Goal: Ask a question

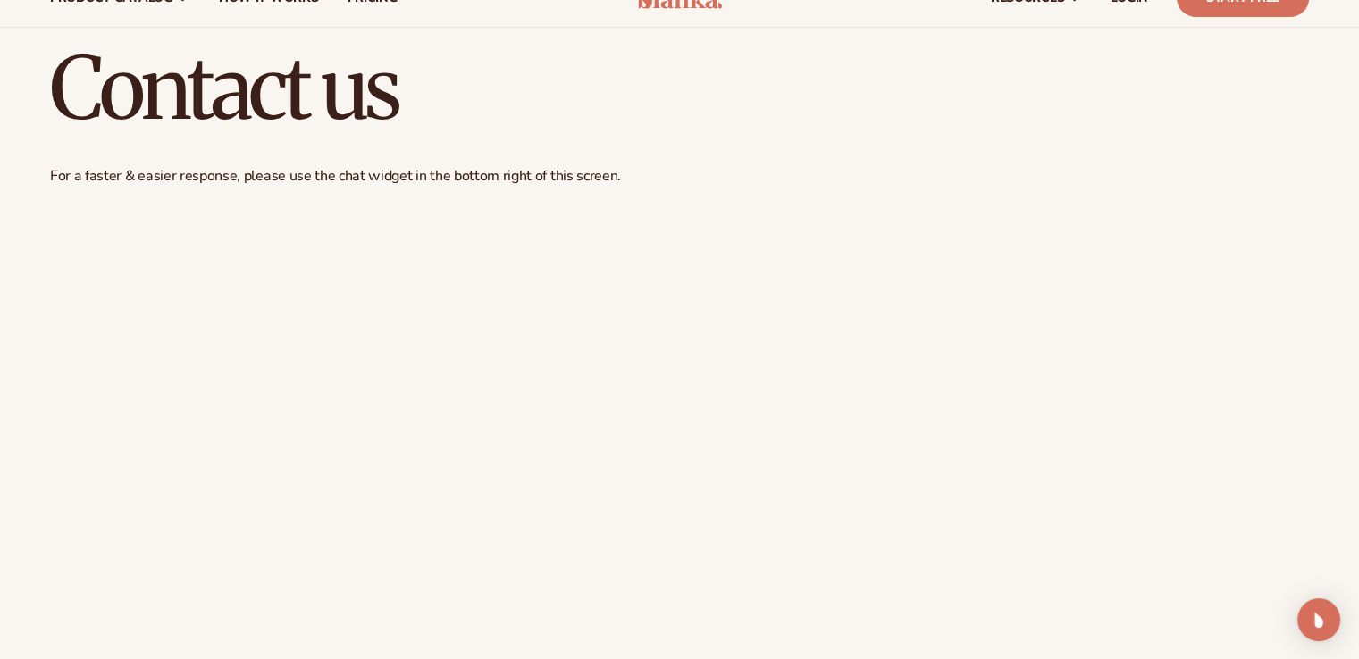
scroll to position [89, 0]
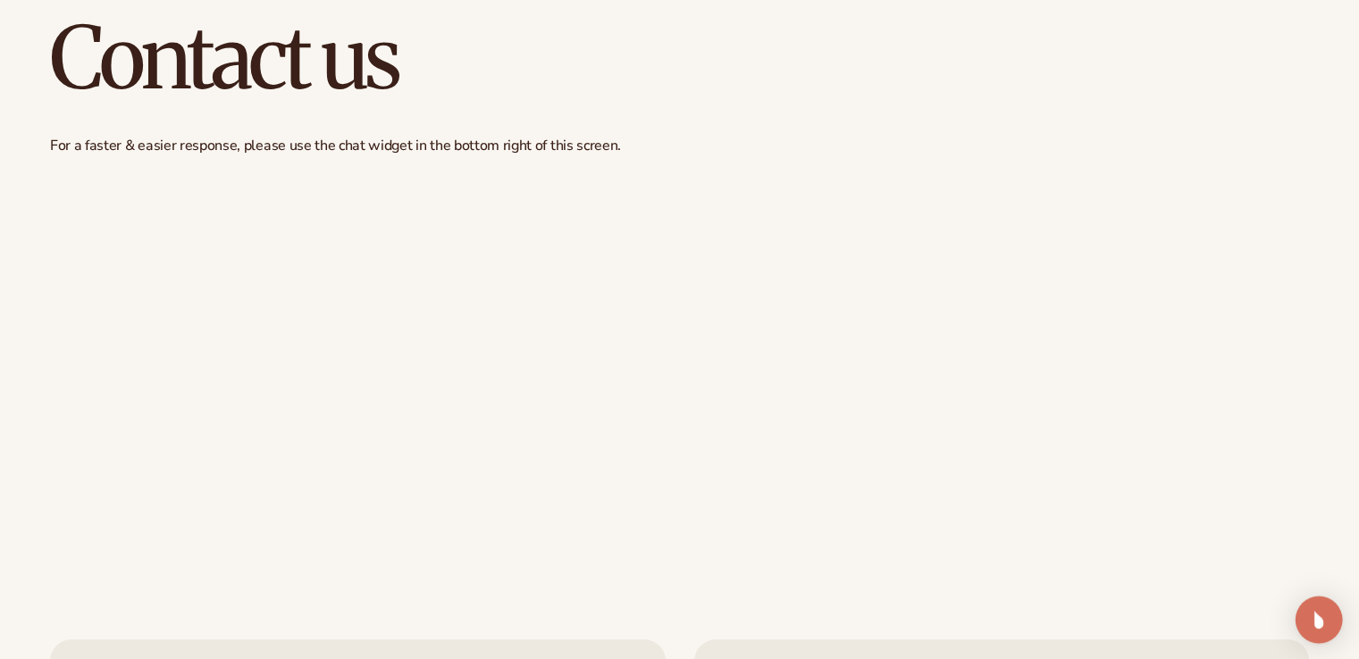
click at [1315, 621] on img "Open Intercom Messenger" at bounding box center [1318, 620] width 23 height 23
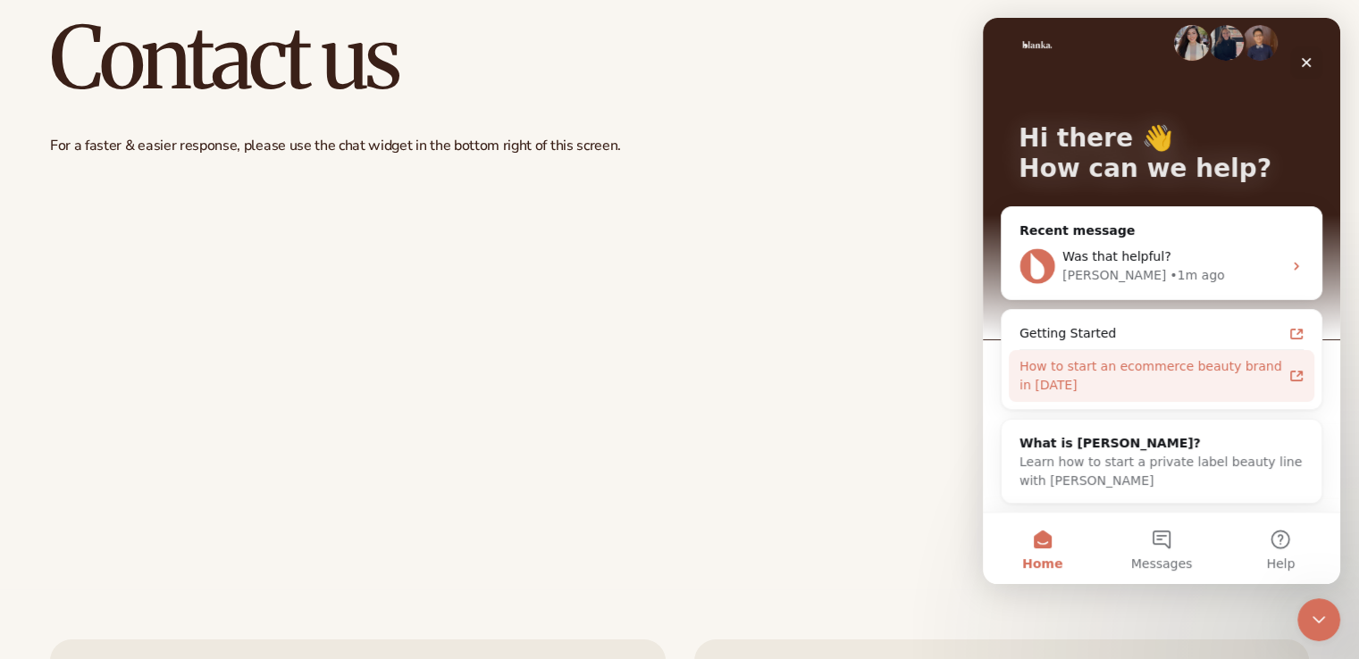
scroll to position [0, 0]
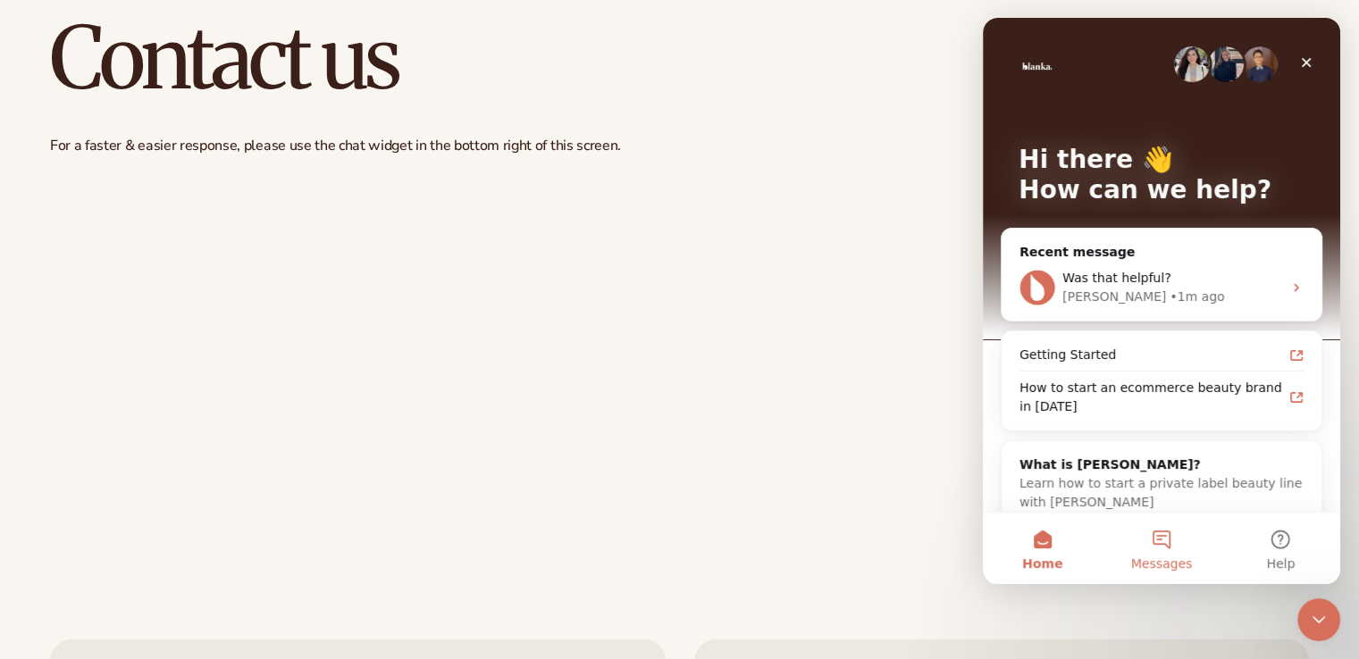
click at [1172, 570] on span "Messages" at bounding box center [1162, 564] width 62 height 13
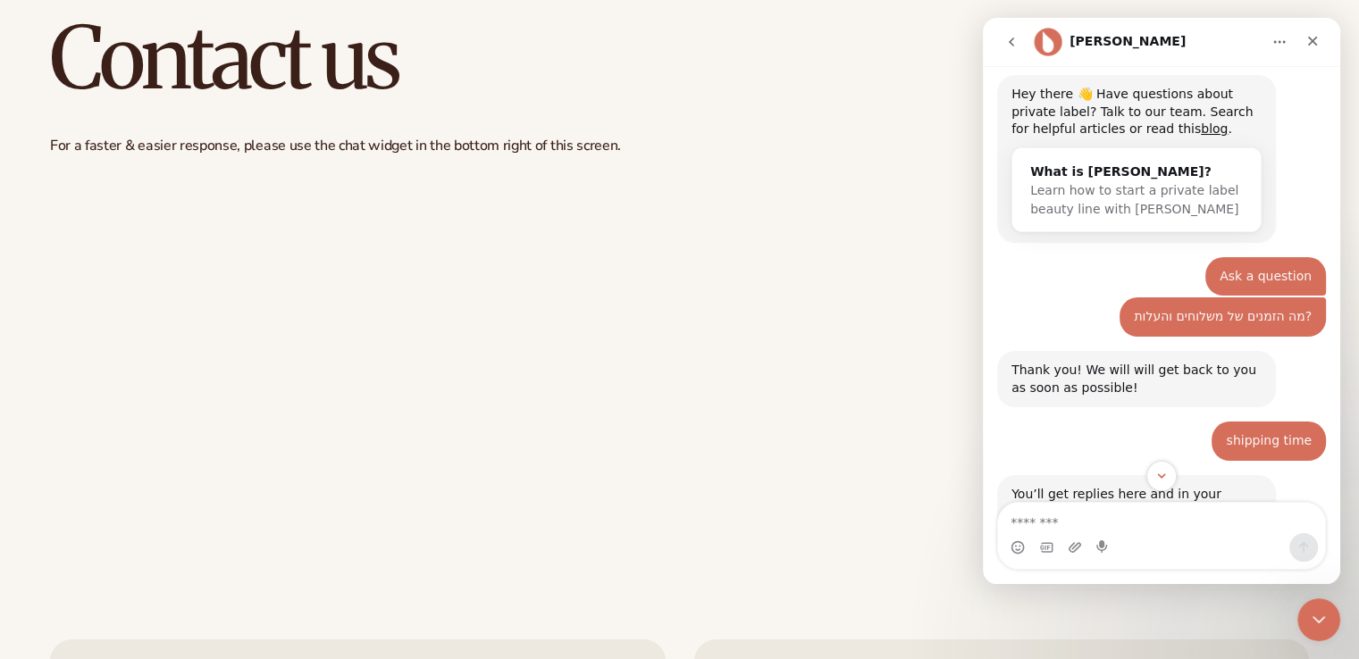
scroll to position [511, 0]
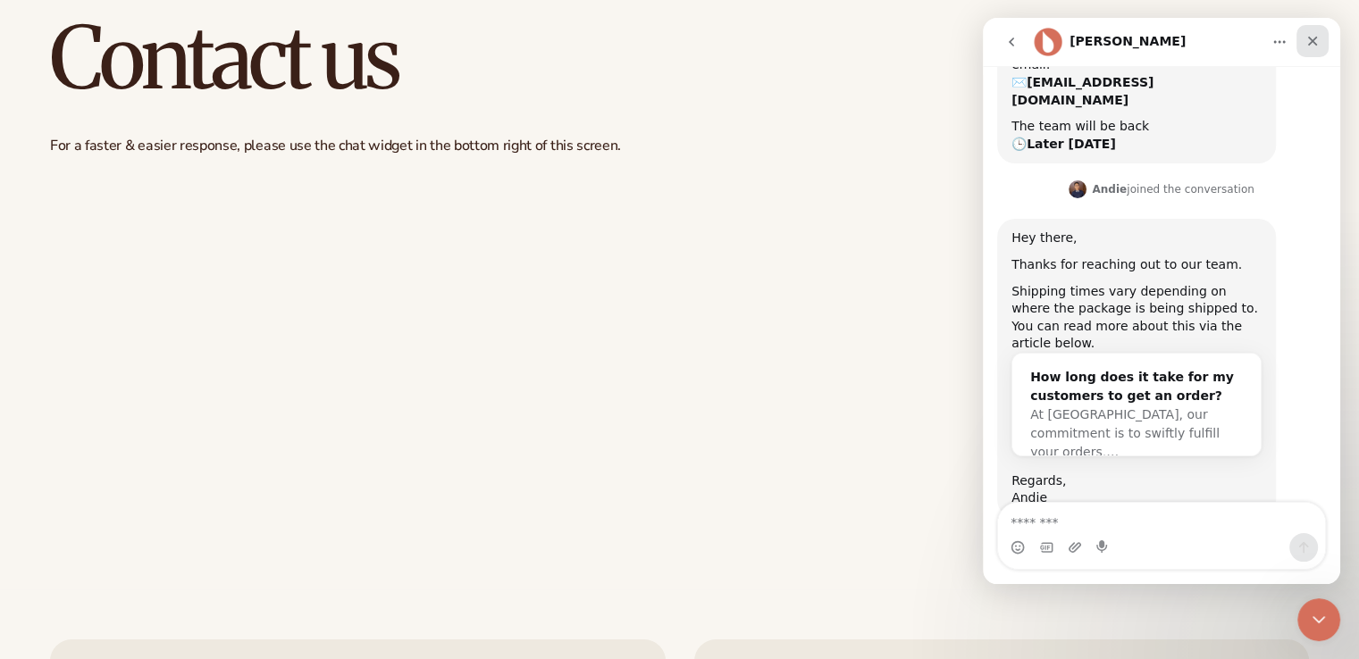
click at [1317, 42] on icon "Close" at bounding box center [1313, 41] width 14 height 14
